Goal: Task Accomplishment & Management: Use online tool/utility

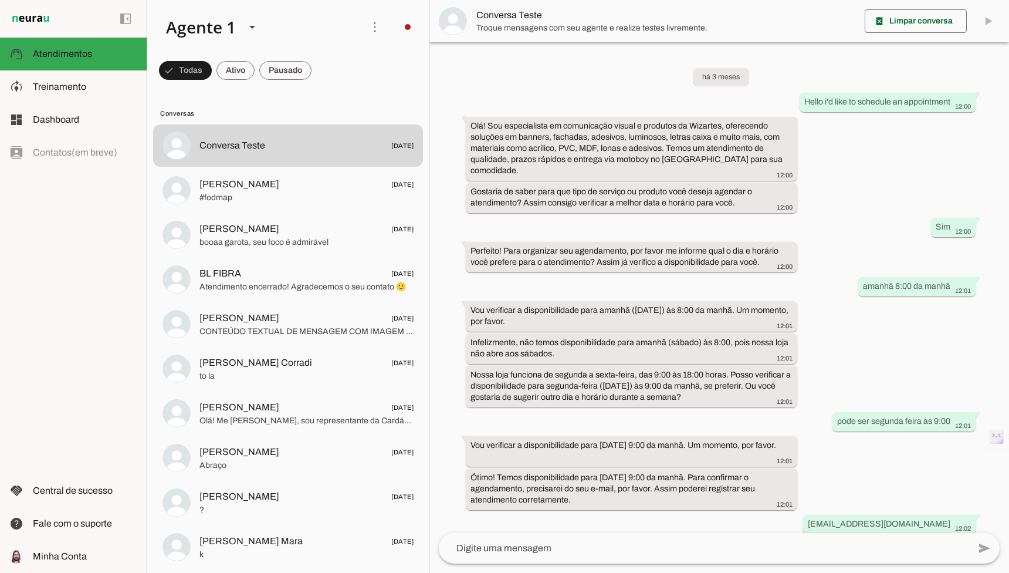
scroll to position [164, 0]
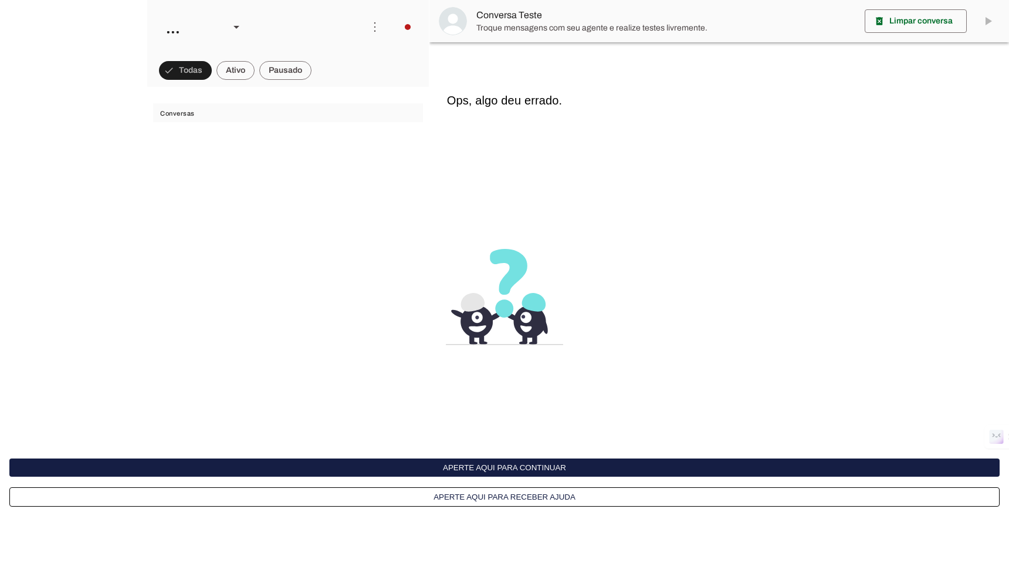
scroll to position [164, 0]
click at [474, 461] on button "Aperte aqui para continuar" at bounding box center [504, 467] width 990 height 18
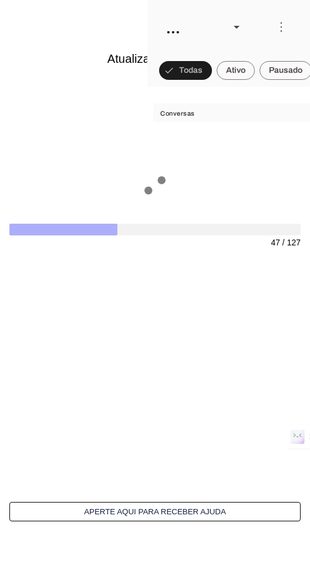
scroll to position [3349, 0]
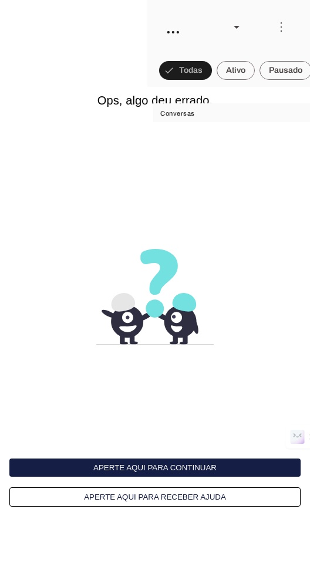
scroll to position [3447, 0]
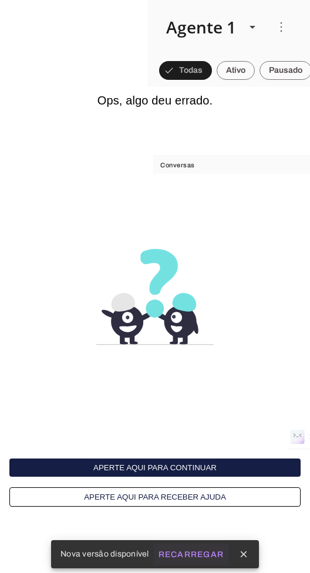
click at [0, 0] on slot "Recarregar" at bounding box center [0, 0] width 0 height 0
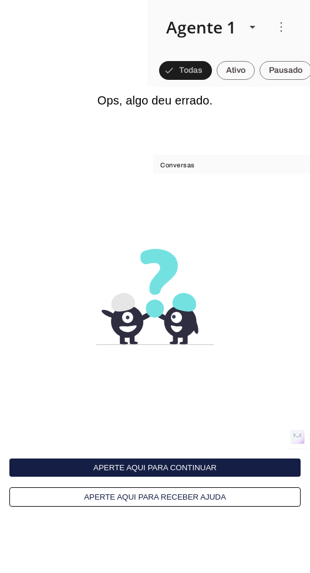
click at [197, 417] on interface-delivery-control-page at bounding box center [155, 286] width 310 height 573
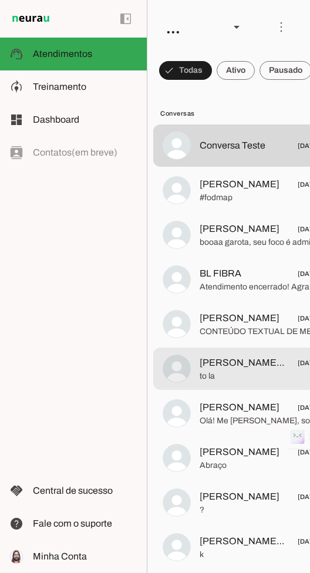
scroll to position [3447, 0]
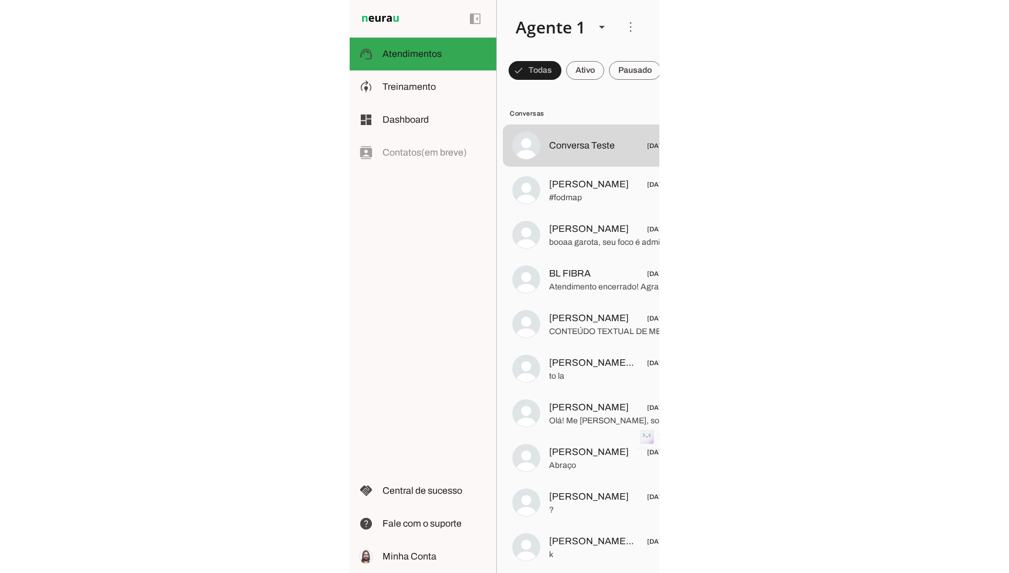
scroll to position [246, 0]
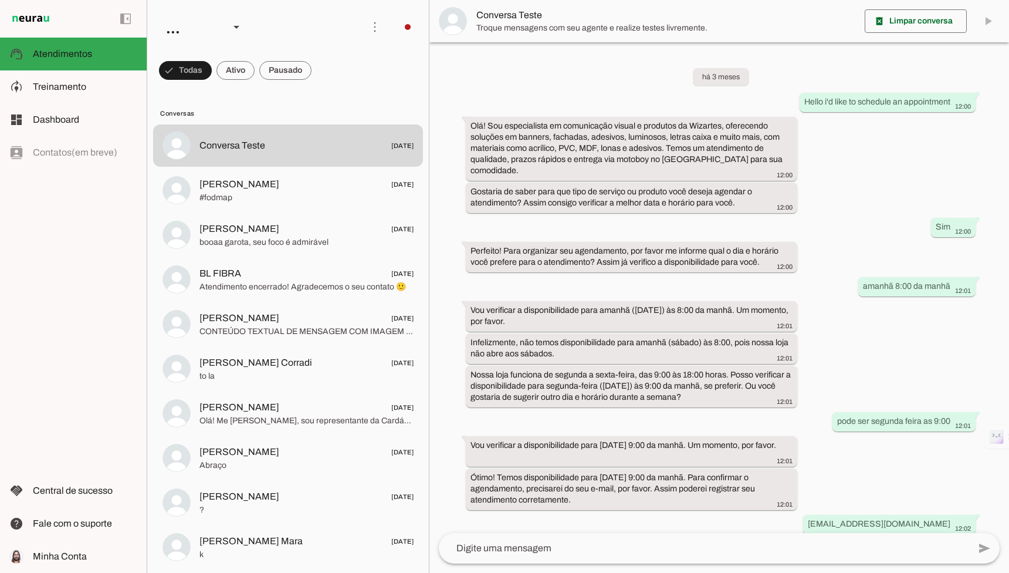
scroll to position [164, 0]
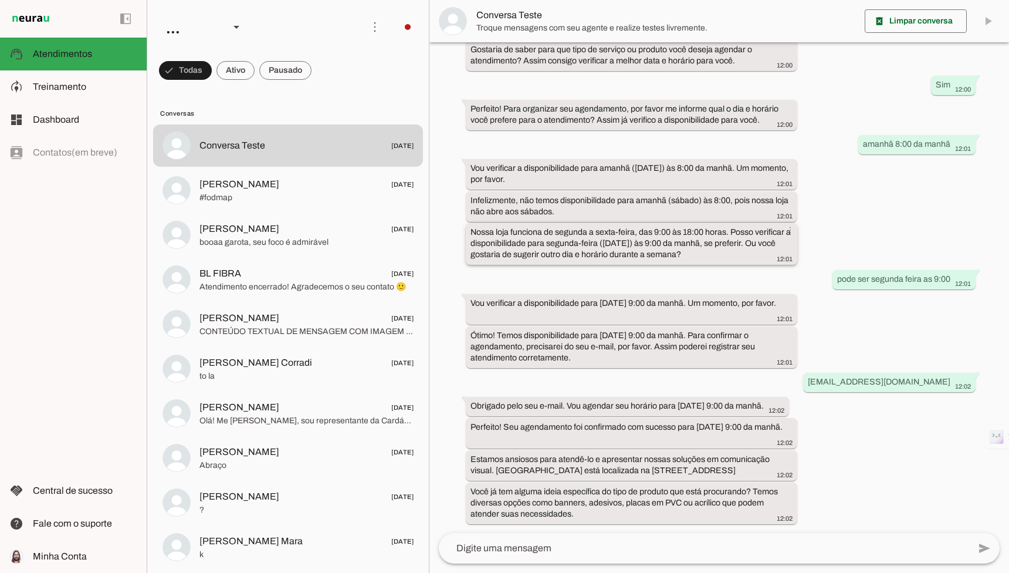
click at [0, 0] on slot "Nossa loja funciona de segunda a sexta-feira, das 9:00 às 18:00 horas. Posso ve…" at bounding box center [0, 0] width 0 height 0
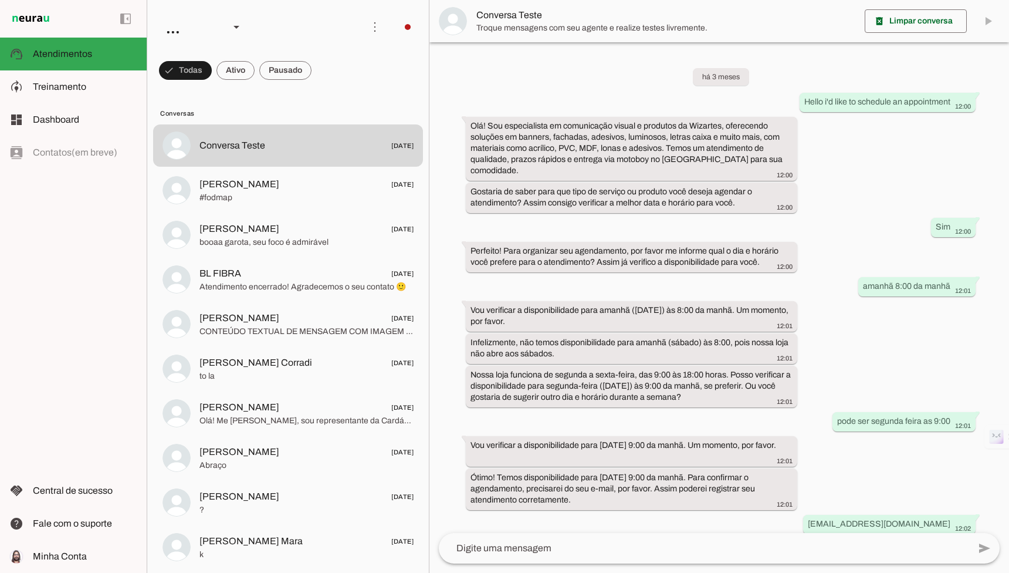
scroll to position [164, 0]
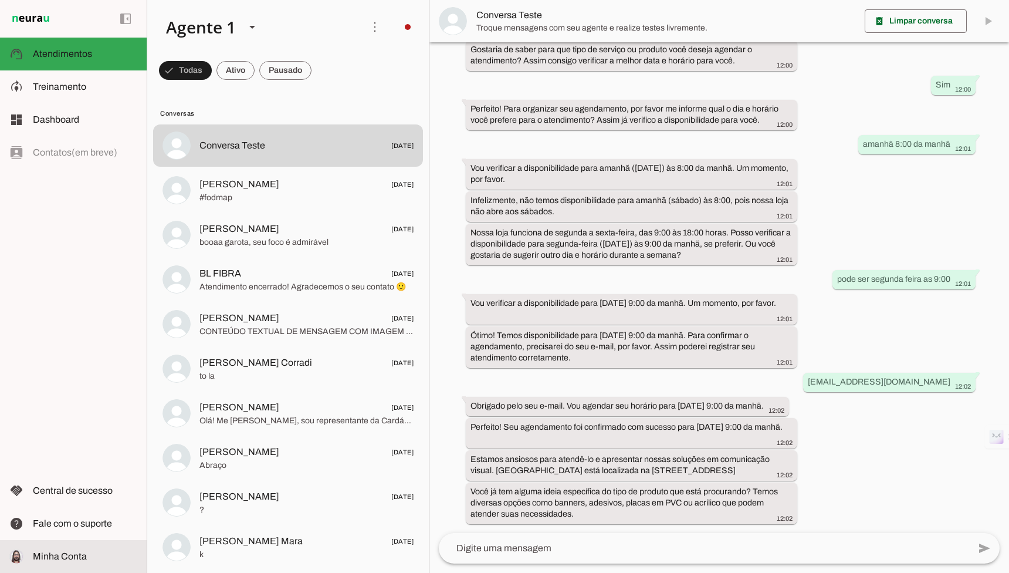
click at [77, 550] on slot at bounding box center [85, 556] width 104 height 14
